Goal: Find specific page/section: Find specific page/section

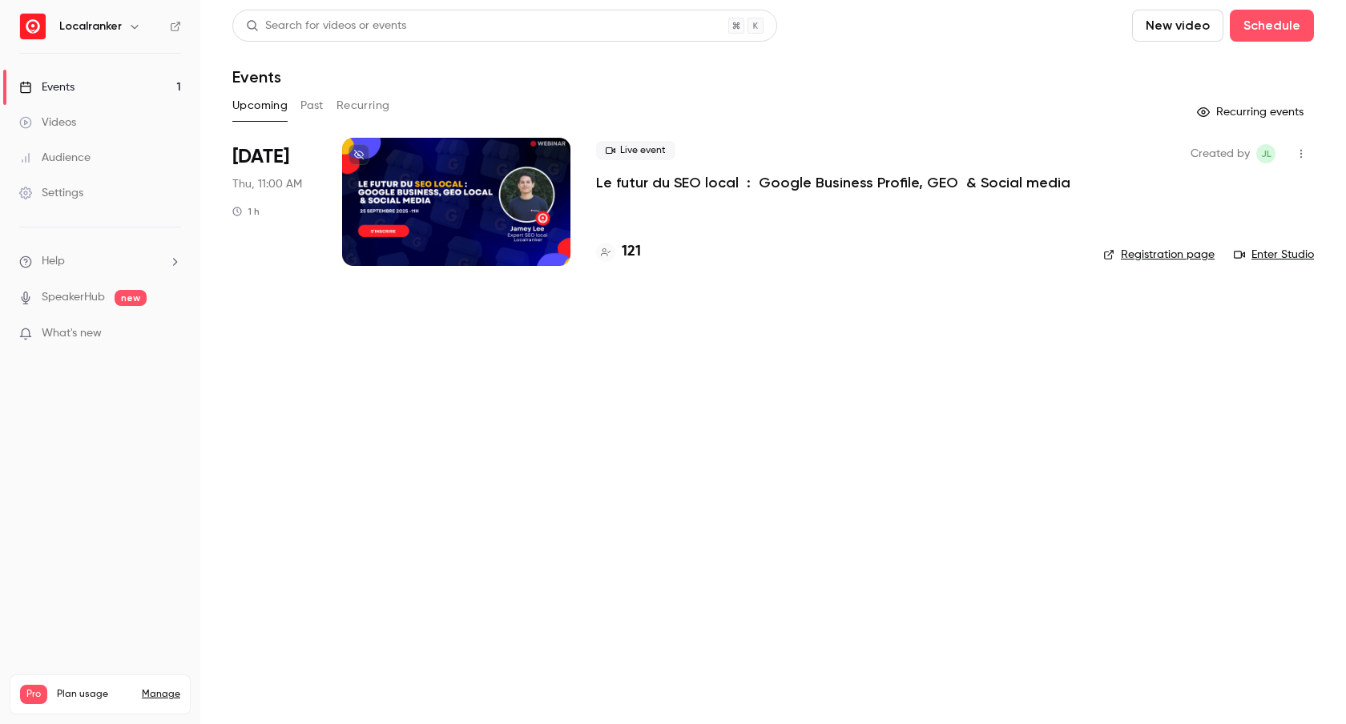
click at [622, 247] on h4 "121" at bounding box center [631, 252] width 19 height 22
